Goal: Check status: Check status

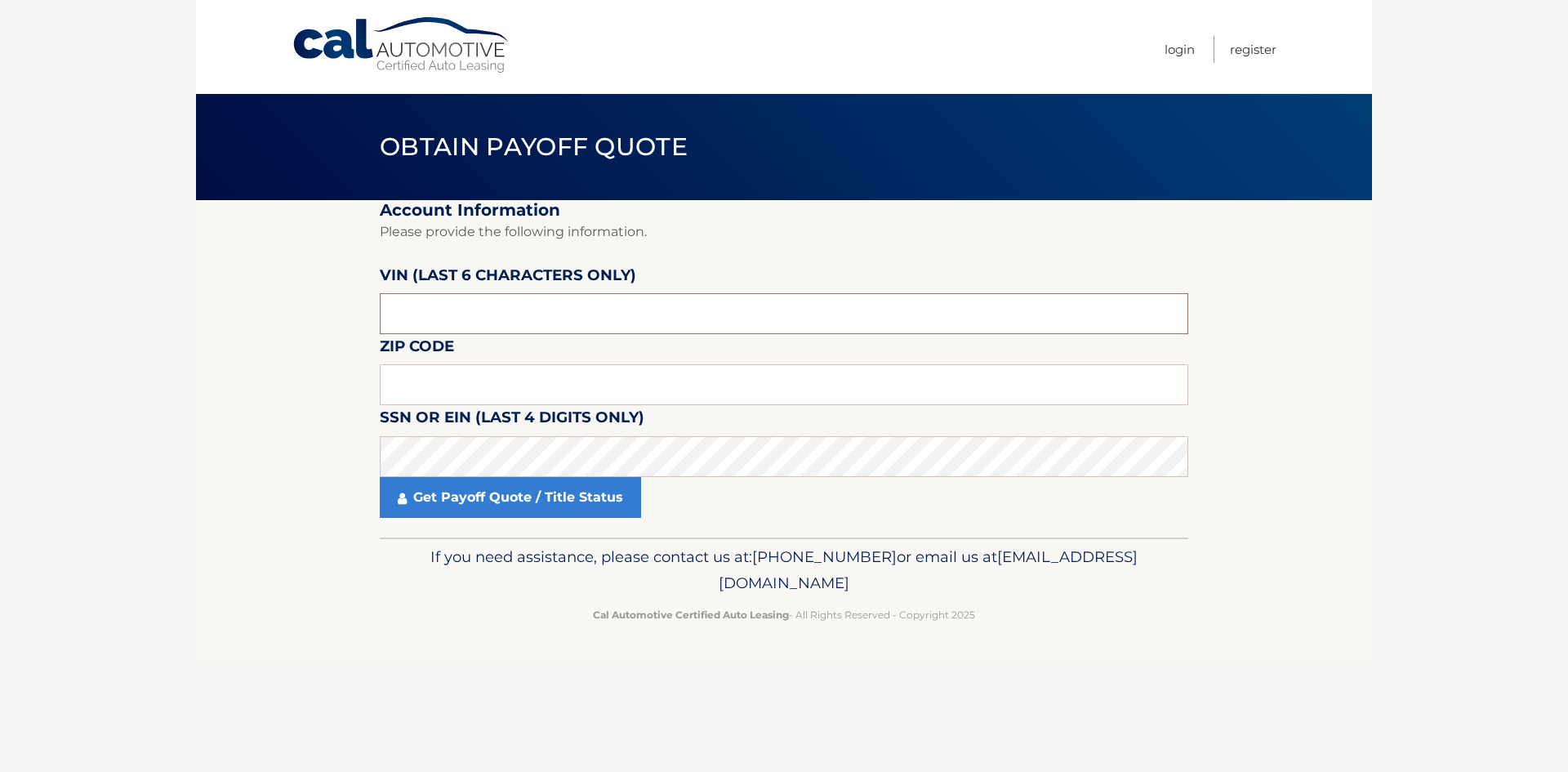
click at [435, 304] on input "text" at bounding box center [784, 313] width 808 height 41
click at [469, 433] on label "SSN or EIN (last 4 digits only)" at bounding box center [512, 420] width 265 height 30
click at [450, 384] on input "text" at bounding box center [784, 385] width 808 height 41
click at [418, 395] on input "text" at bounding box center [784, 385] width 808 height 41
type input "08831"
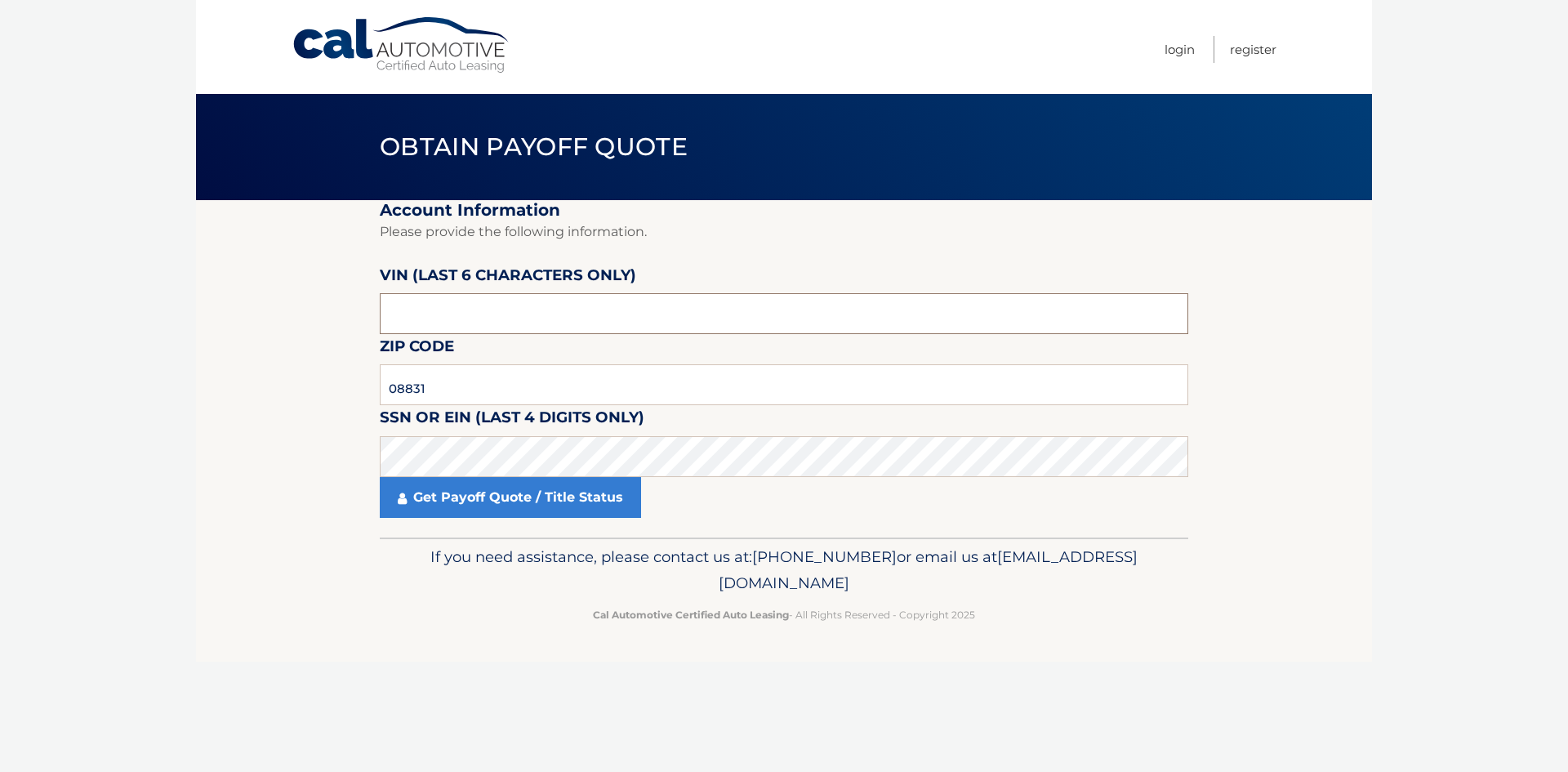
click at [411, 316] on input "text" at bounding box center [784, 313] width 808 height 41
click at [429, 313] on input "text" at bounding box center [784, 313] width 808 height 41
type input "R*****"
type input "005075"
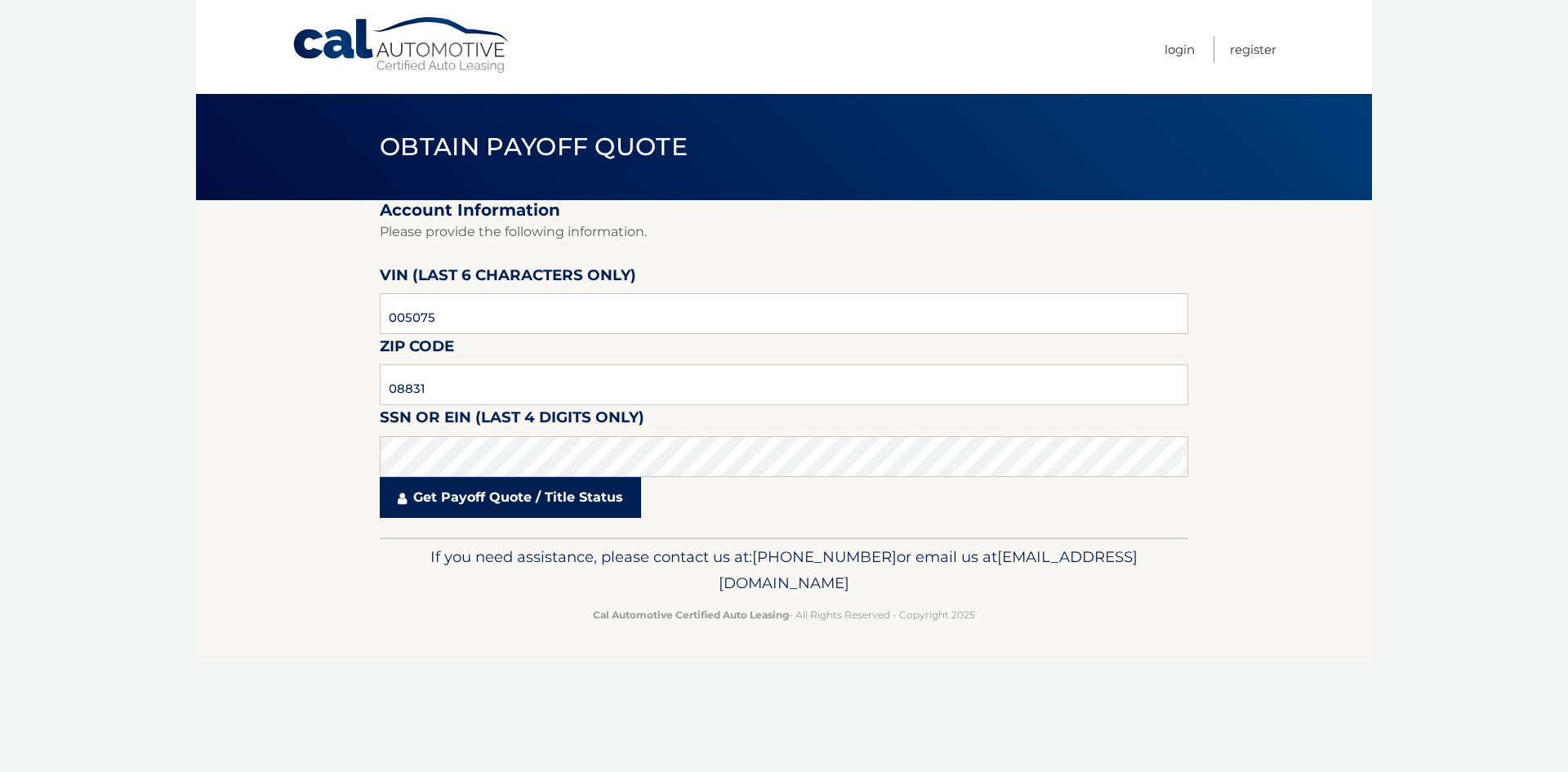
click at [482, 483] on link "Get Payoff Quote / Title Status" at bounding box center [510, 498] width 261 height 41
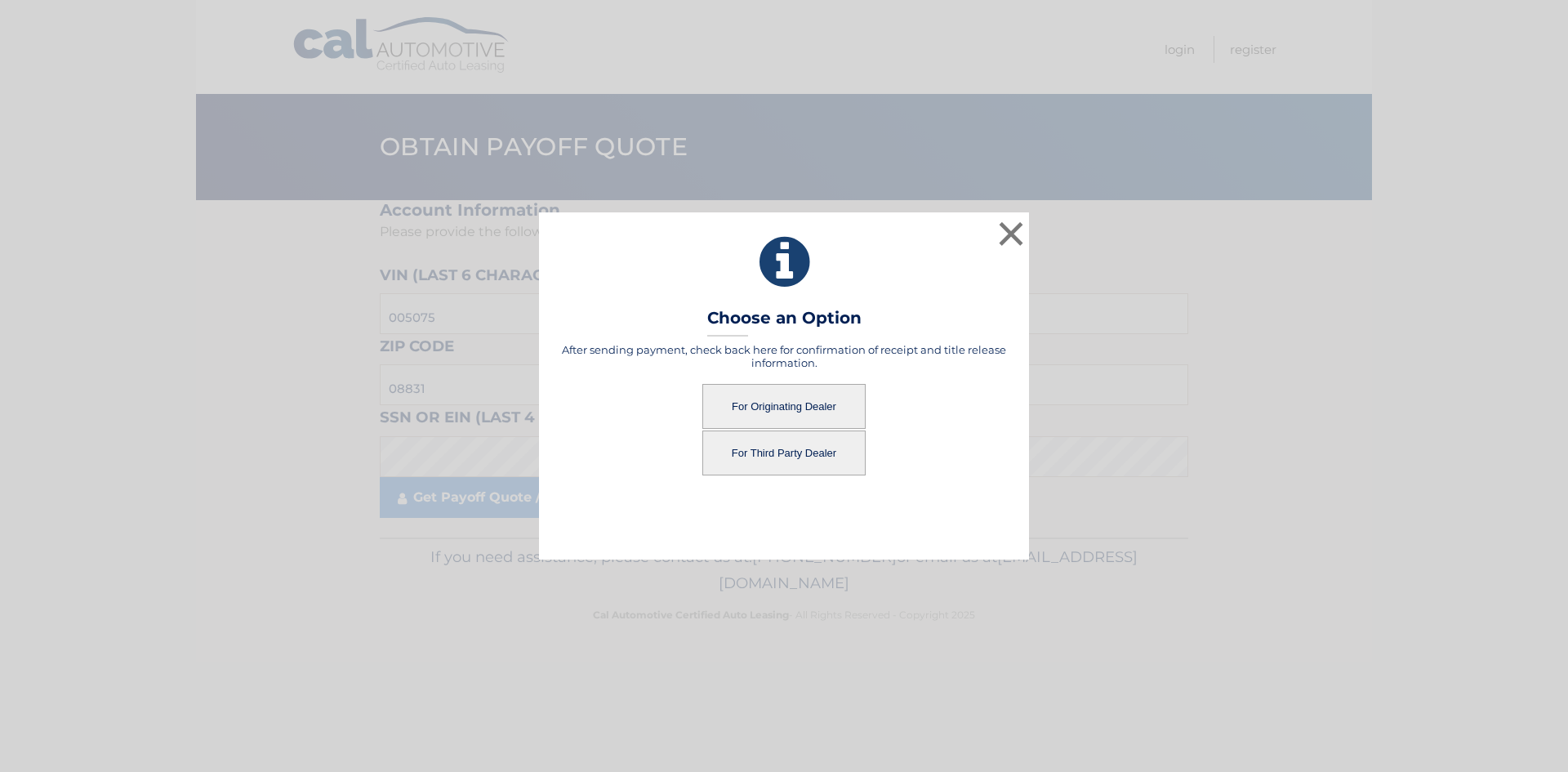
click at [752, 416] on button "For Originating Dealer" at bounding box center [784, 406] width 164 height 45
click at [762, 402] on button "For Originating Dealer" at bounding box center [784, 406] width 164 height 45
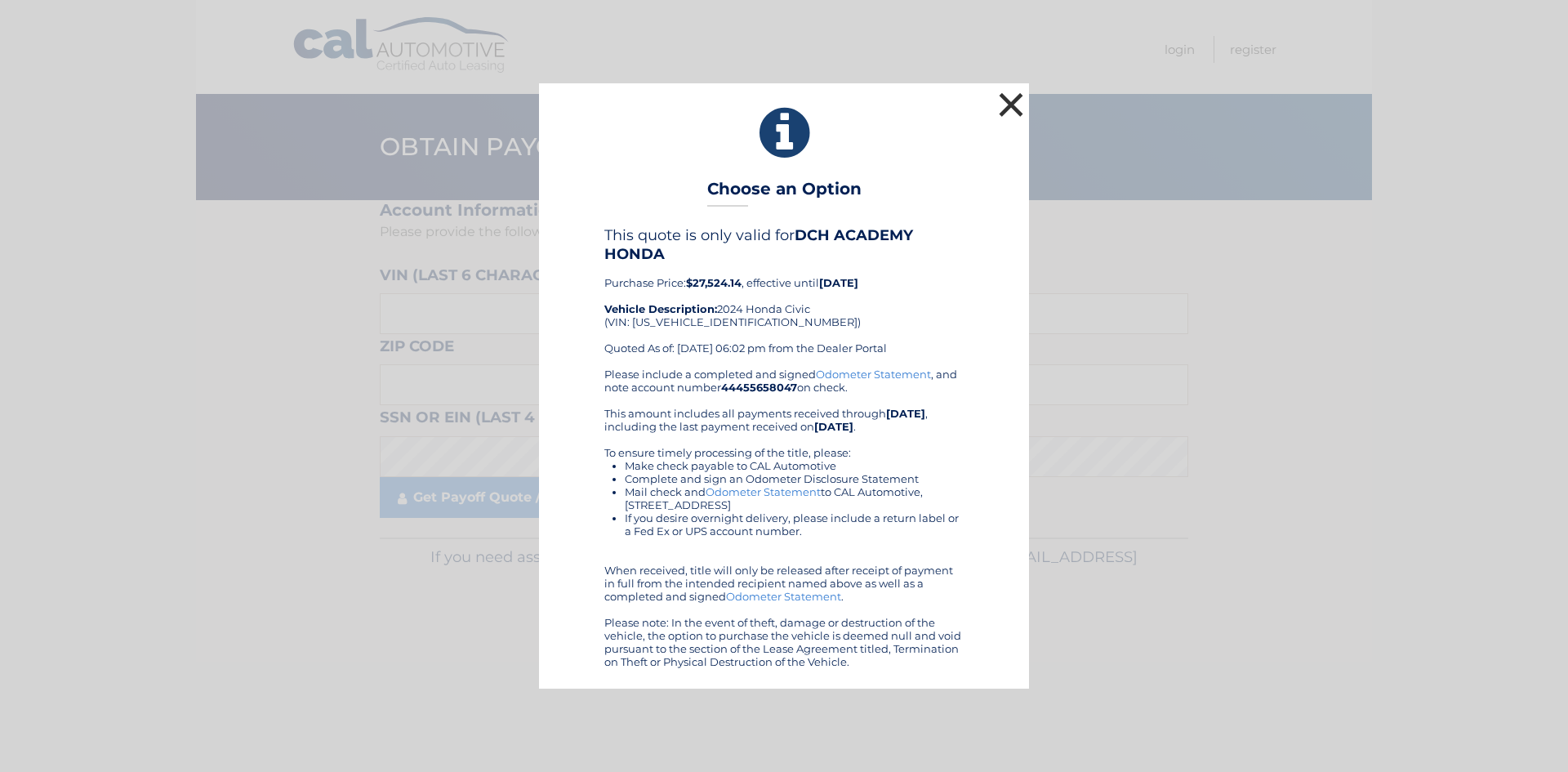
click at [1005, 103] on button "×" at bounding box center [1010, 104] width 33 height 33
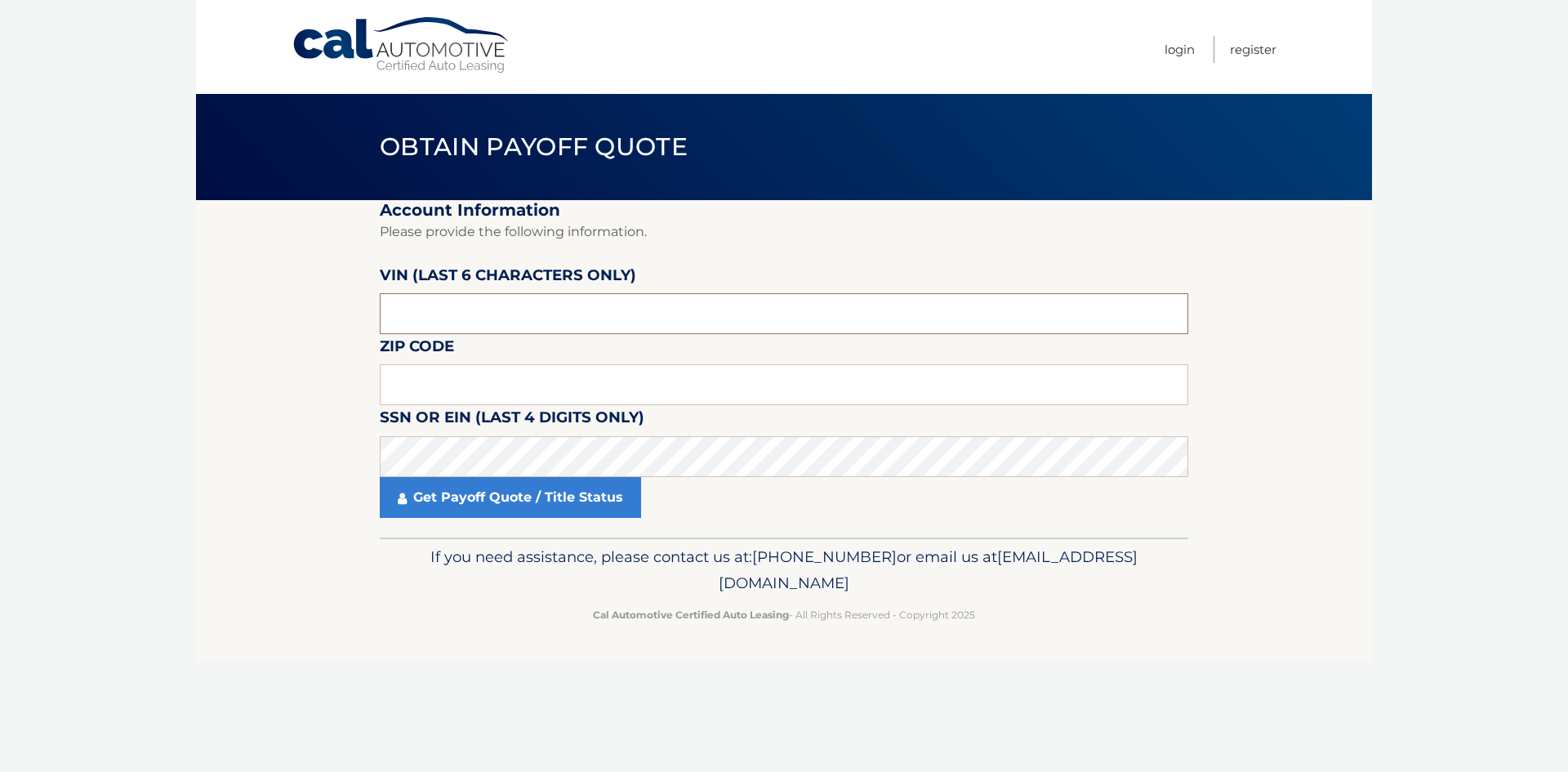
click at [421, 312] on input "text" at bounding box center [784, 313] width 808 height 41
type input "0050**"
click at [287, 337] on section "Account Information Please provide the following information. VIN (last 6 chara…" at bounding box center [784, 369] width 1176 height 338
